Goal: Task Accomplishment & Management: Manage account settings

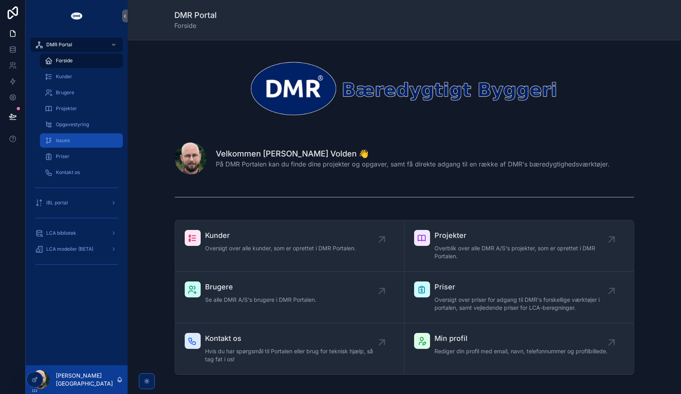
click at [70, 141] on span "Issues" at bounding box center [63, 140] width 14 height 6
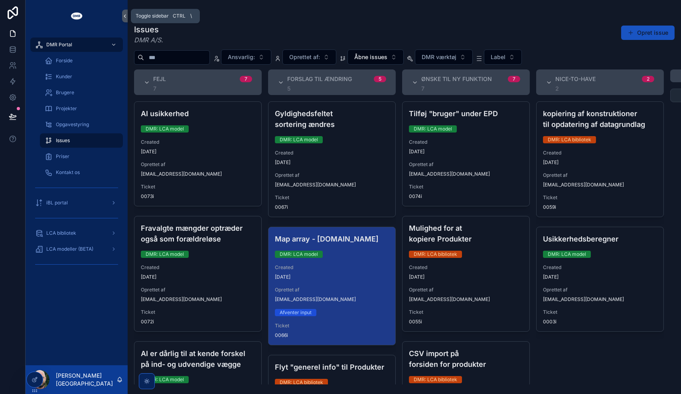
click at [125, 18] on icon "scrollable content" at bounding box center [125, 16] width 6 height 6
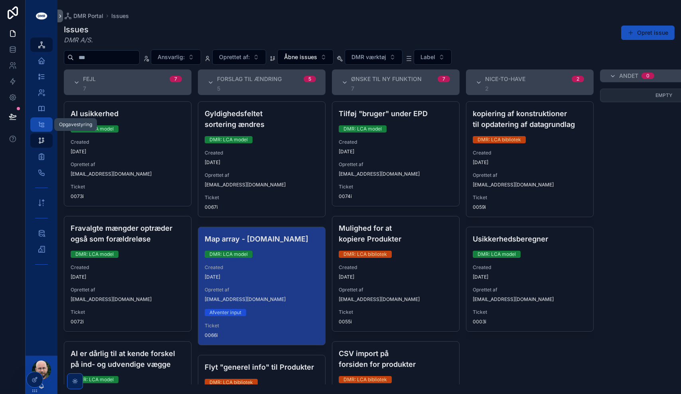
click at [44, 123] on icon "scrollable content" at bounding box center [42, 125] width 8 height 8
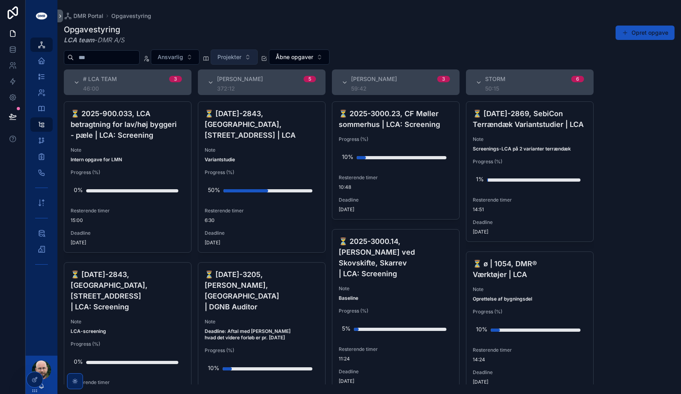
click at [241, 55] on span "Projekter" at bounding box center [230, 57] width 24 height 8
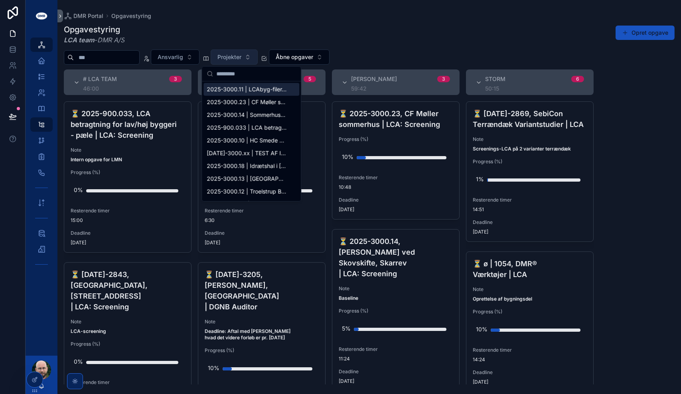
click at [241, 55] on span "Projekter" at bounding box center [230, 57] width 24 height 8
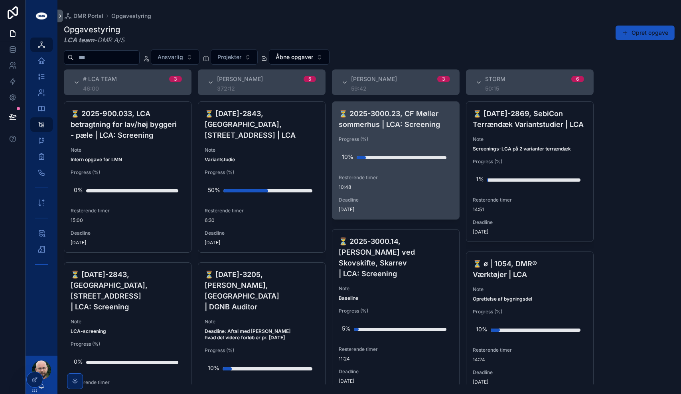
click at [385, 193] on div "⏳ 2025-3000.23, CF Møller sommerhus | LCA: Screening Progress (%) 10% Resterend…" at bounding box center [395, 160] width 127 height 117
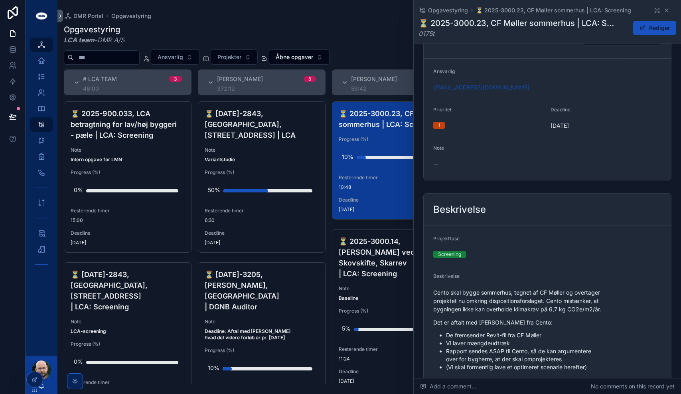
scroll to position [69, 0]
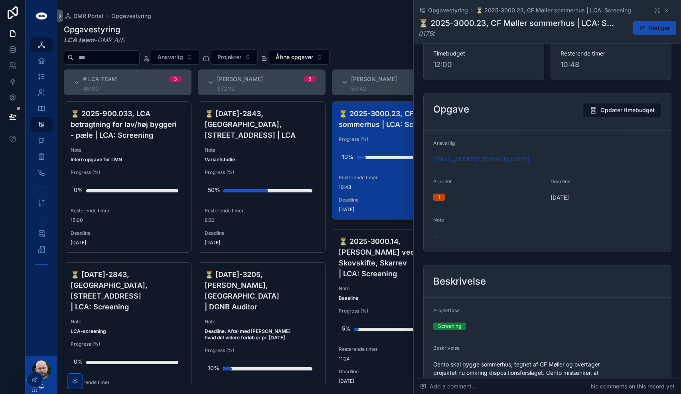
click at [653, 25] on button "Rediger" at bounding box center [654, 28] width 43 height 14
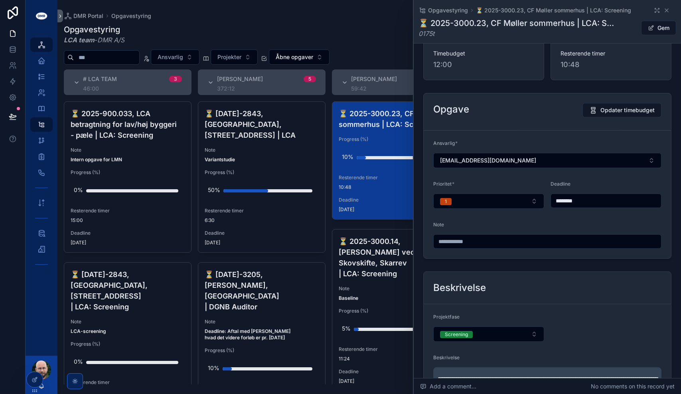
click at [584, 203] on input "********" at bounding box center [606, 200] width 110 height 11
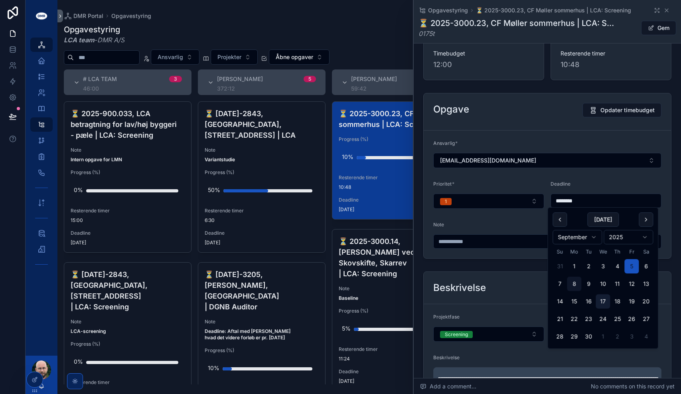
click at [604, 304] on button "17" at bounding box center [603, 301] width 14 height 14
type input "*********"
click at [648, 64] on span "10:48" at bounding box center [611, 64] width 101 height 11
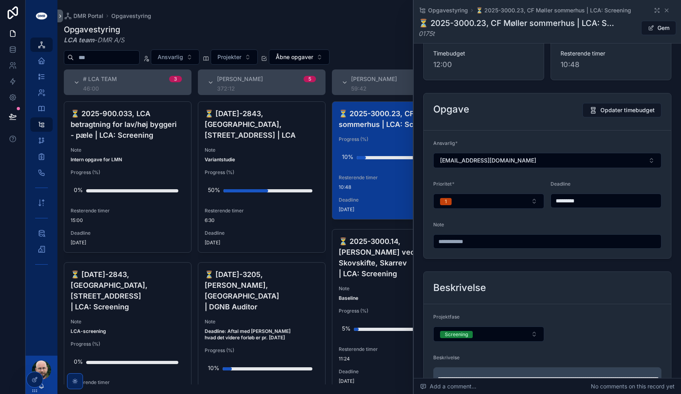
click at [656, 31] on button "Gem" at bounding box center [658, 28] width 35 height 14
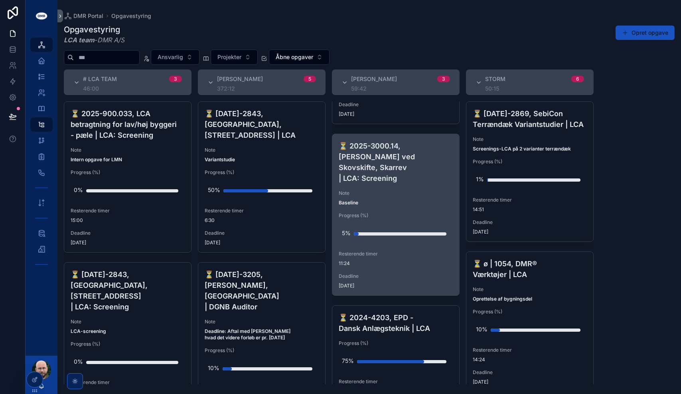
scroll to position [112, 0]
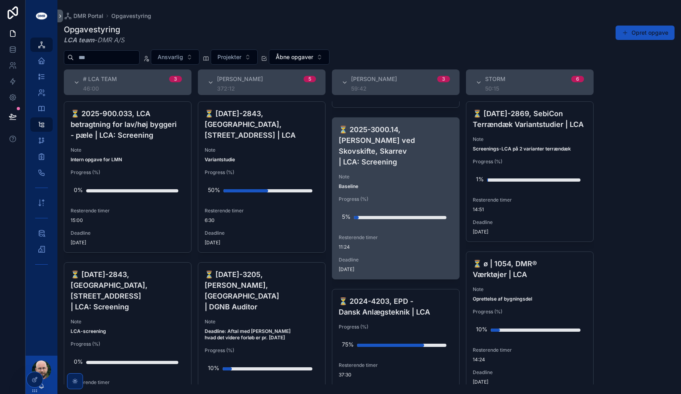
click at [396, 257] on span "Deadline" at bounding box center [396, 260] width 114 height 6
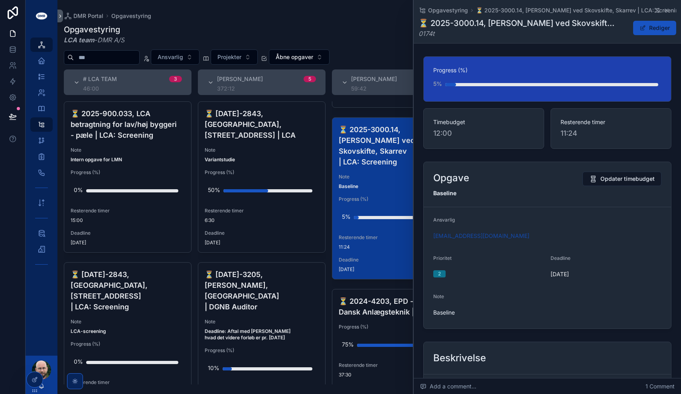
scroll to position [49, 0]
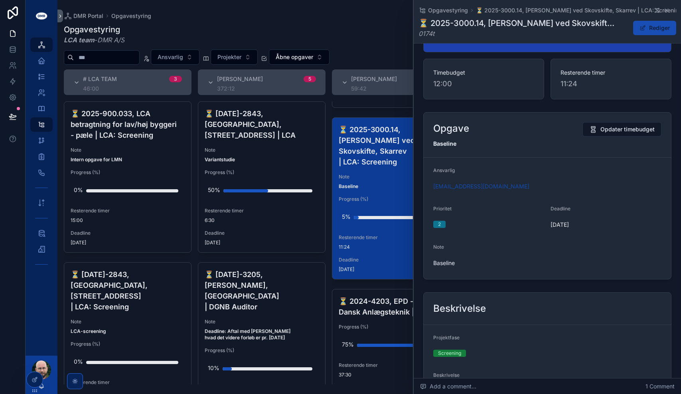
click at [650, 34] on button "Rediger" at bounding box center [654, 28] width 43 height 14
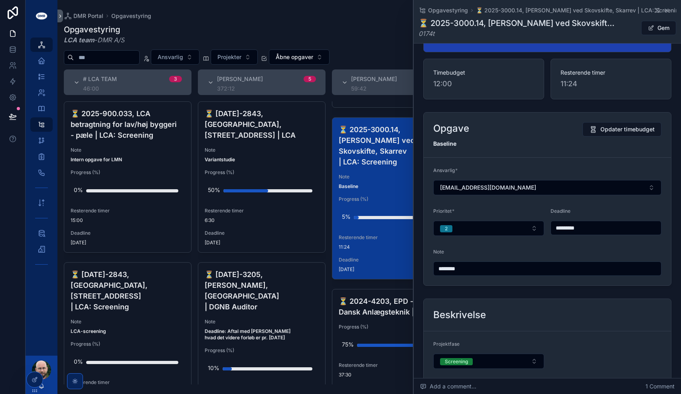
click at [589, 224] on input "*********" at bounding box center [606, 227] width 110 height 11
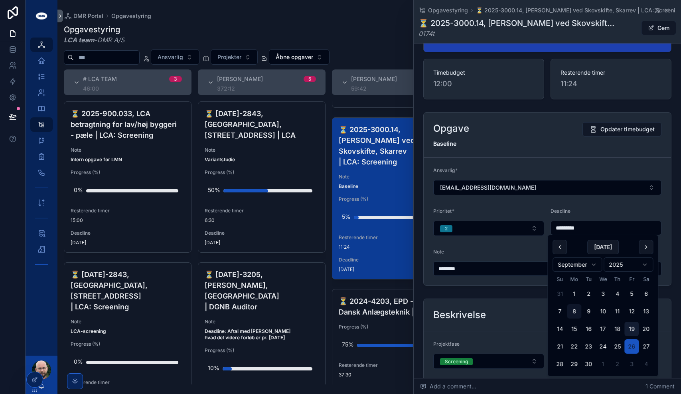
click at [632, 330] on button "19" at bounding box center [632, 329] width 14 height 14
type input "*********"
click at [633, 148] on div "Opgave Opdater timebudget Baseline" at bounding box center [547, 135] width 247 height 45
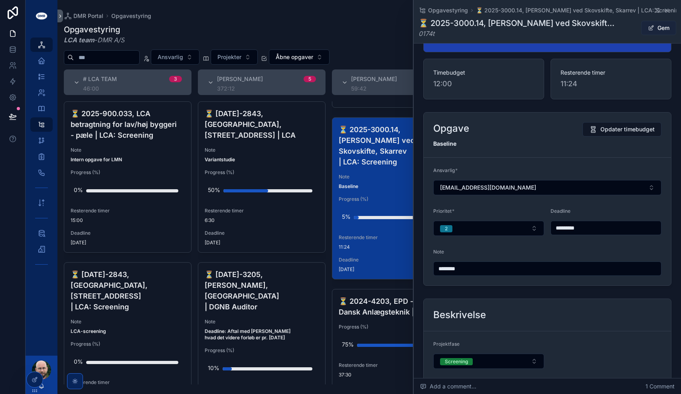
click at [665, 26] on button "Gem" at bounding box center [658, 28] width 35 height 14
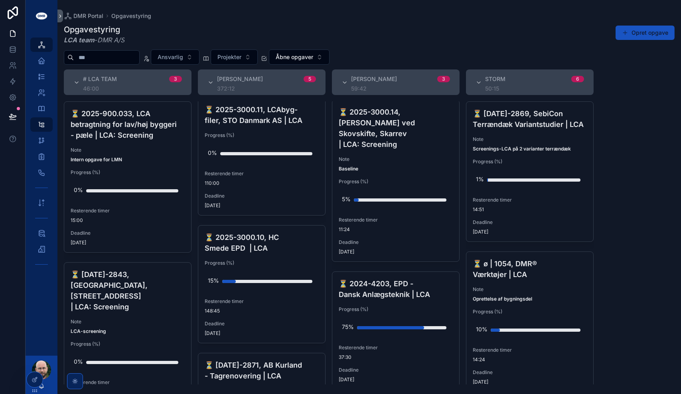
scroll to position [343, 0]
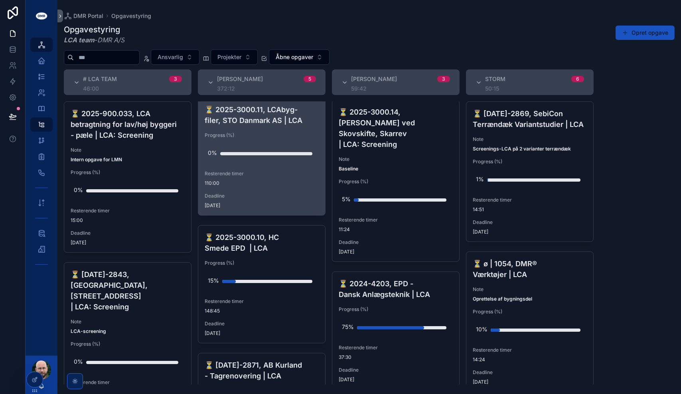
click at [271, 156] on div "⏳ 2025-3000.11, LCAbyg-filer, STO [GEOGRAPHIC_DATA] AS | LCA Progress (%) 0% Re…" at bounding box center [261, 156] width 127 height 117
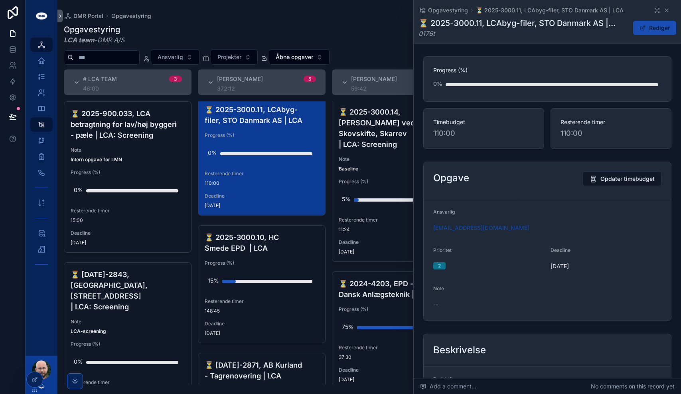
click at [642, 25] on button "Rediger" at bounding box center [654, 28] width 43 height 14
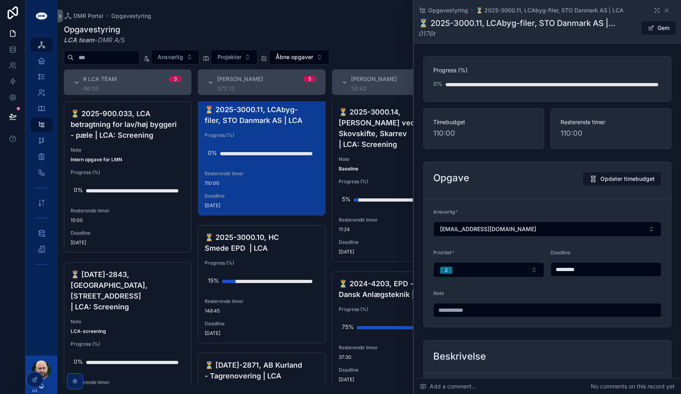
click at [598, 268] on input "*********" at bounding box center [606, 269] width 110 height 11
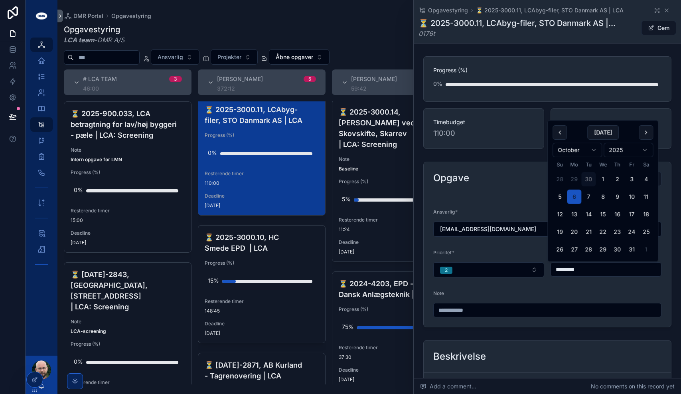
click at [588, 178] on button "30" at bounding box center [589, 179] width 14 height 14
type input "*********"
click at [658, 29] on button "Gem" at bounding box center [658, 28] width 35 height 14
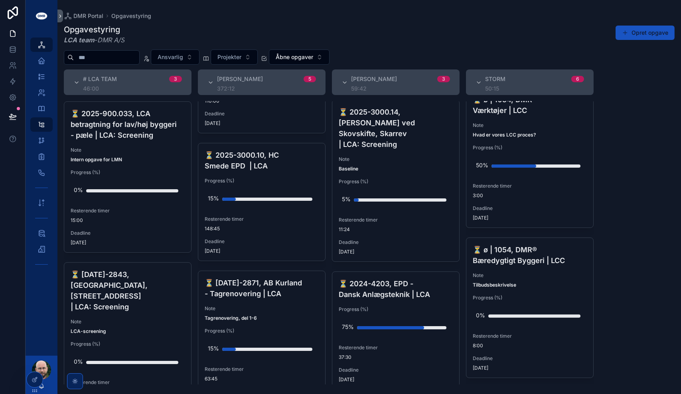
scroll to position [624, 0]
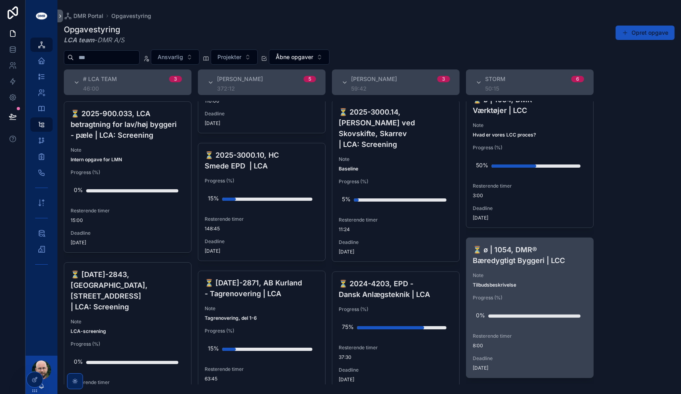
click at [523, 294] on div "⏳ ø | 1054, DMR® Bæredygtigt Byggeri | LCC Note Tilbudsbeskrivelse Progress (%)…" at bounding box center [530, 308] width 127 height 140
